Goal: Find specific page/section: Find specific page/section

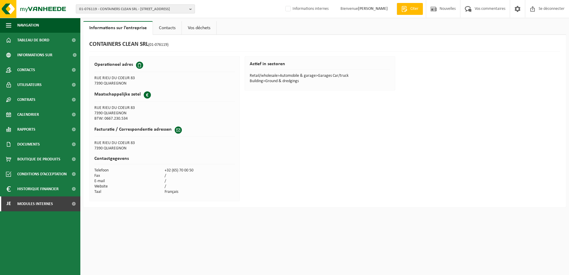
click at [122, 9] on span "01-076119 - CONTAINERS CLEAN SRL - 7390 QUAREGNON, RUE RIEU DU COEUR 83" at bounding box center [133, 9] width 108 height 9
click at [119, 16] on input "text" at bounding box center [135, 18] width 116 height 7
paste input "10-923154"
type input "10-923154"
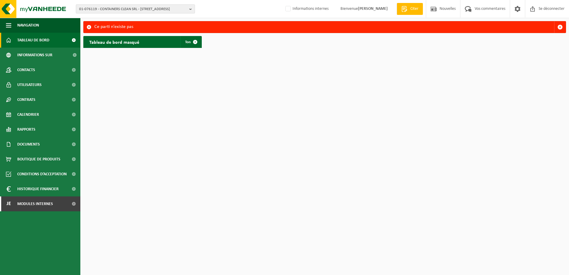
click at [125, 10] on span "01-076119 - CONTAINERS CLEAN SRL - 7390 QUAREGNON, RUE RIEU DU COEUR 83" at bounding box center [133, 9] width 108 height 9
click at [122, 18] on input "text" at bounding box center [135, 18] width 116 height 7
paste input "10-923154"
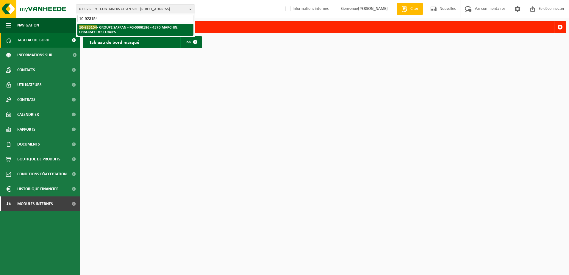
type input "10-923154"
click at [121, 29] on strong "10-923154 - GROUPE SAFRAN - FG-0000186 - 4570 MARCHIN, CHAUSSÉE DES FORGES" at bounding box center [128, 29] width 99 height 9
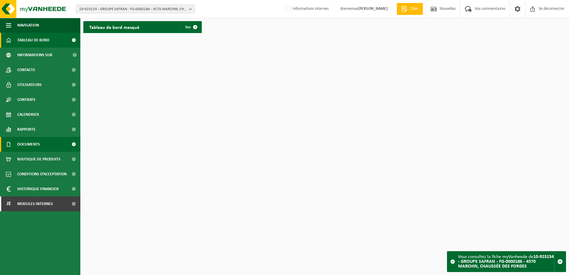
click at [31, 141] on span "Documents" at bounding box center [28, 144] width 23 height 15
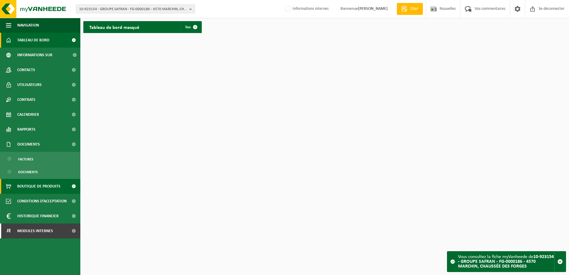
click at [44, 187] on span "Boutique de produits" at bounding box center [38, 186] width 43 height 15
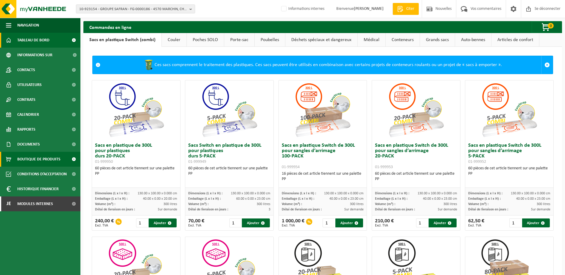
click at [38, 40] on span "Tableau de bord" at bounding box center [33, 40] width 32 height 15
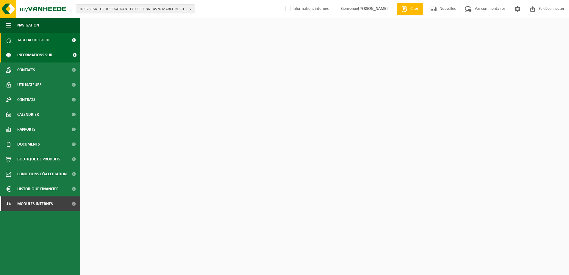
click at [32, 61] on span "Informations sur l’entreprise" at bounding box center [43, 55] width 52 height 15
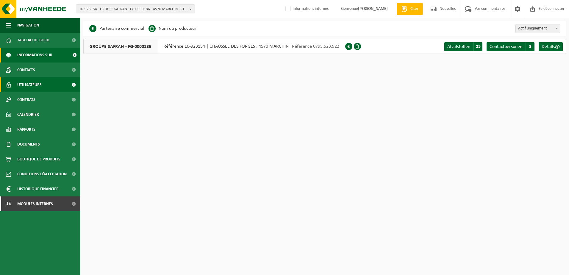
click at [33, 88] on span "Utilisateurs" at bounding box center [29, 84] width 24 height 15
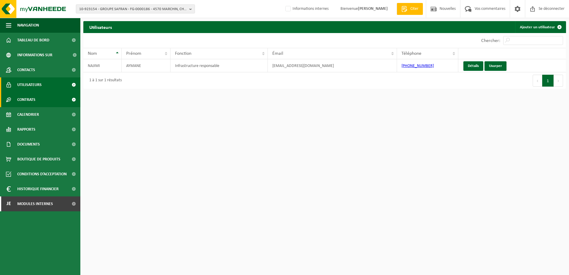
click at [31, 100] on span "Contrats" at bounding box center [26, 99] width 18 height 15
